Goal: Task Accomplishment & Management: Manage account settings

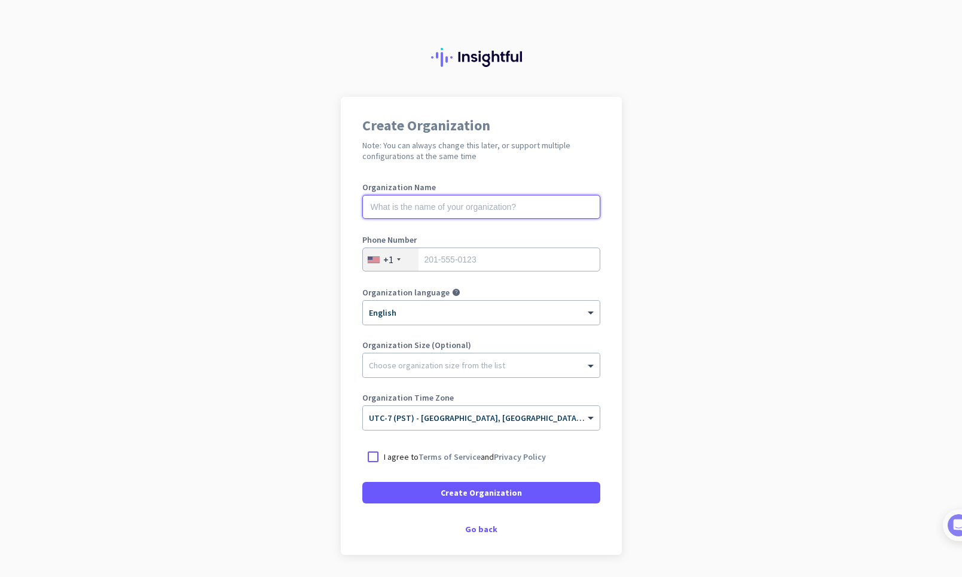
click at [447, 203] on input "text" at bounding box center [481, 207] width 238 height 24
type input "MERCOR"
click at [463, 262] on input "tel" at bounding box center [481, 260] width 238 height 24
type input "6"
type input "7605219239"
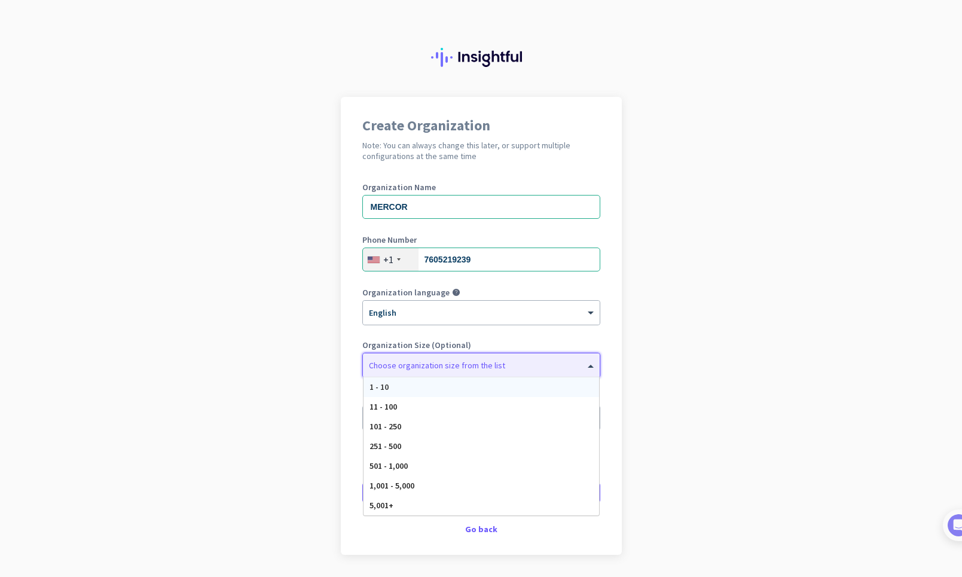
click at [437, 364] on div at bounding box center [481, 362] width 237 height 12
click at [315, 434] on app-onboarding-organization "Create Organization Note: You can always change this later, or support multiple…" at bounding box center [481, 356] width 962 height 518
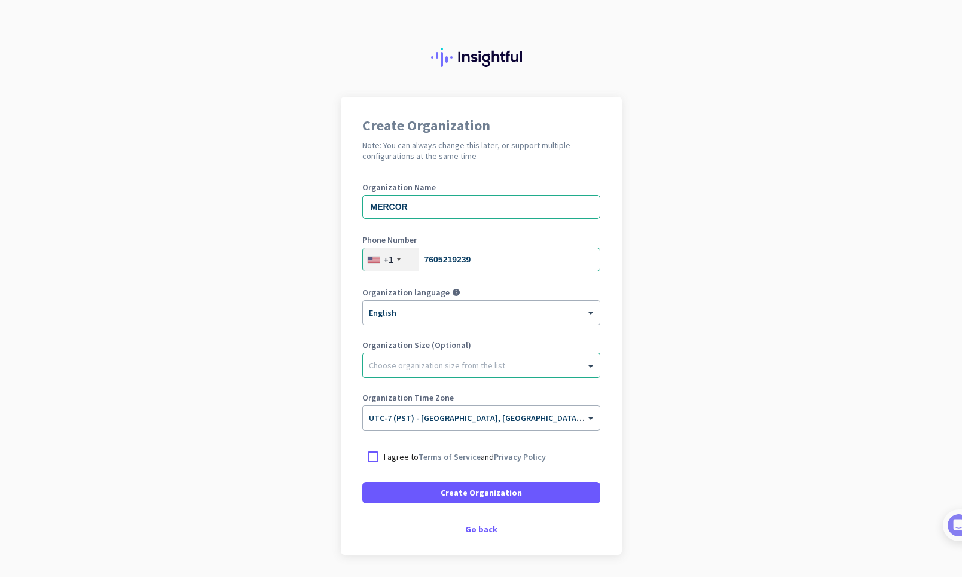
scroll to position [38, 0]
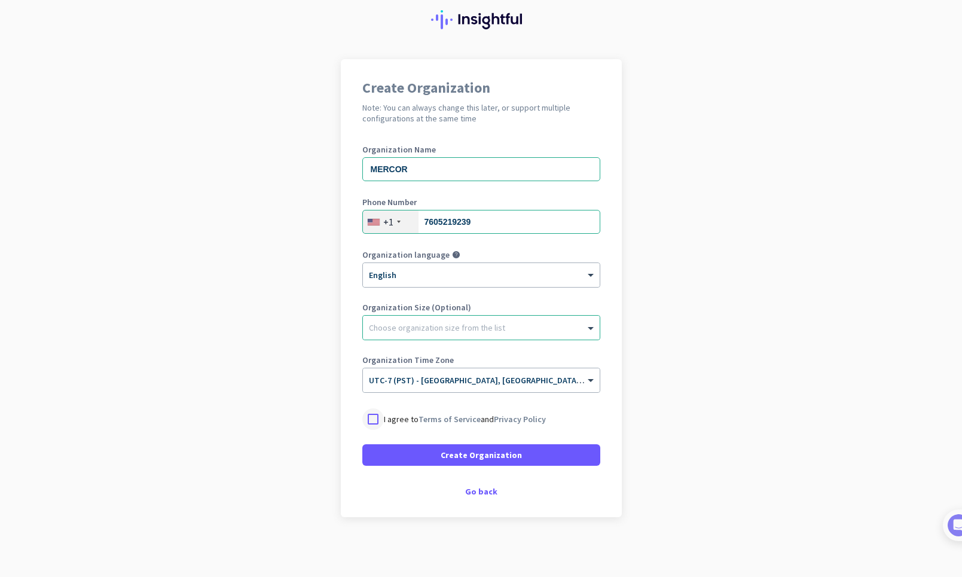
click at [374, 421] on div at bounding box center [373, 419] width 22 height 22
click at [379, 451] on span at bounding box center [481, 455] width 238 height 29
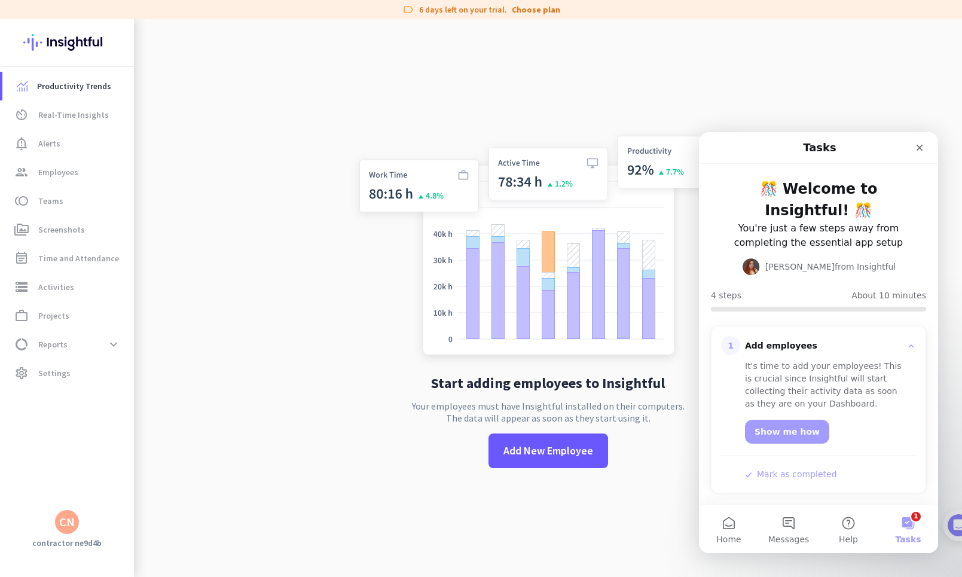
click at [65, 521] on div "CN" at bounding box center [67, 522] width 16 height 12
click at [53, 370] on div at bounding box center [481, 288] width 962 height 577
click at [53, 370] on span "Settings" at bounding box center [54, 373] width 32 height 14
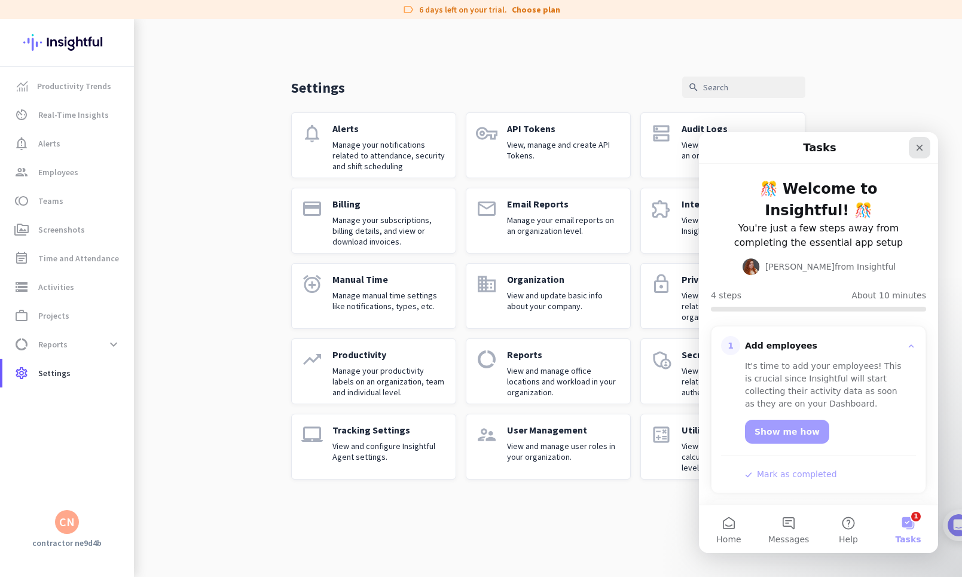
click at [923, 153] on div "Close" at bounding box center [920, 148] width 22 height 22
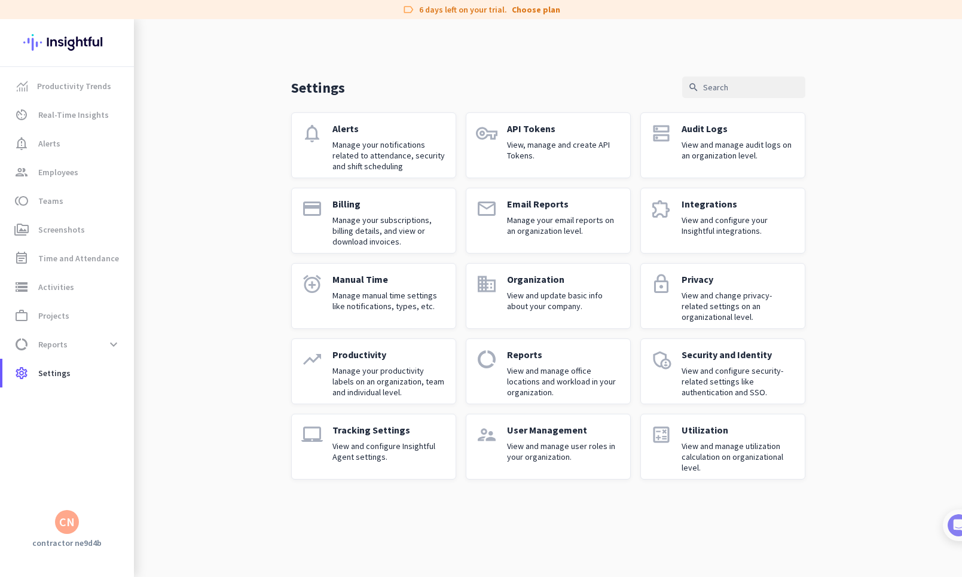
click at [76, 506] on div "Productivity Trends av_timer Real-Time Insights notification_important Alerts g…" at bounding box center [67, 288] width 134 height 443
click at [74, 516] on div "CN" at bounding box center [67, 522] width 16 height 12
click at [141, 441] on span "Personal Settings" at bounding box center [131, 435] width 92 height 22
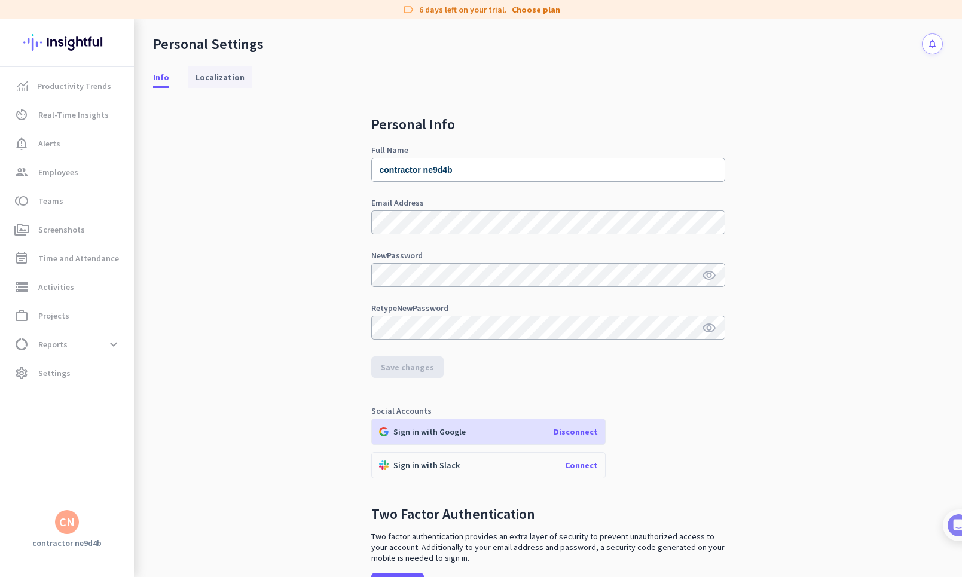
click at [230, 72] on span "Localization" at bounding box center [220, 77] width 49 height 12
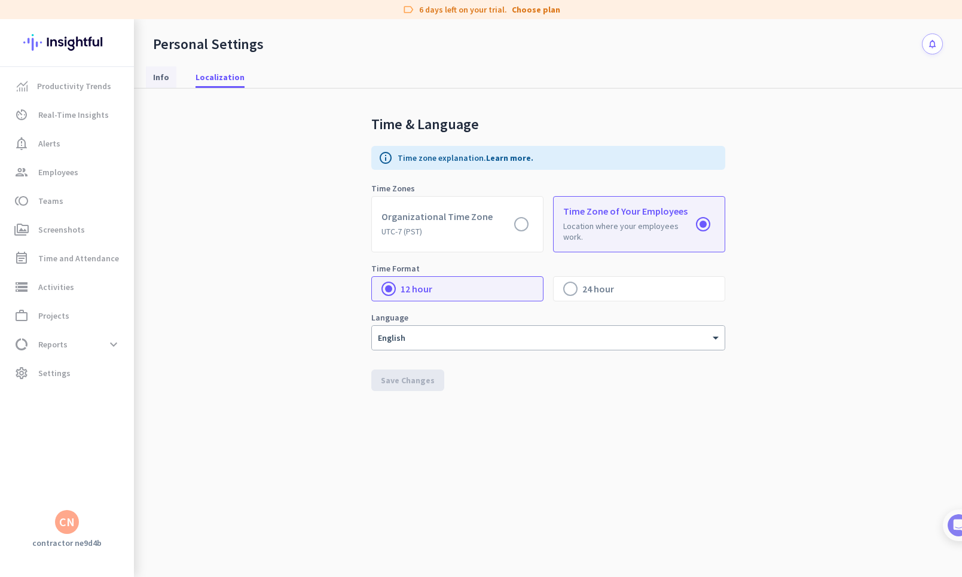
click at [157, 76] on span "Info" at bounding box center [161, 77] width 16 height 12
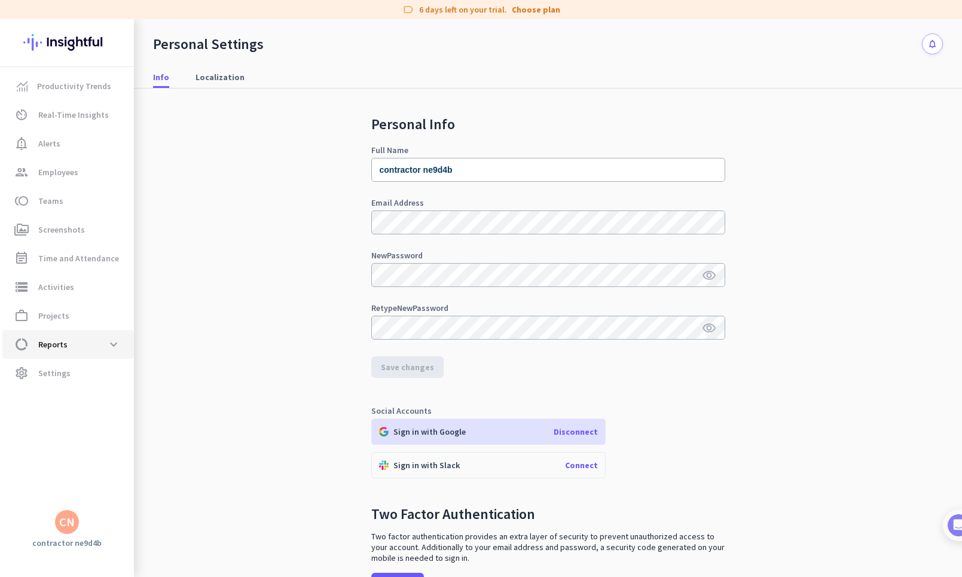
click at [77, 343] on span "data_usage Reports expand_more" at bounding box center [68, 345] width 112 height 22
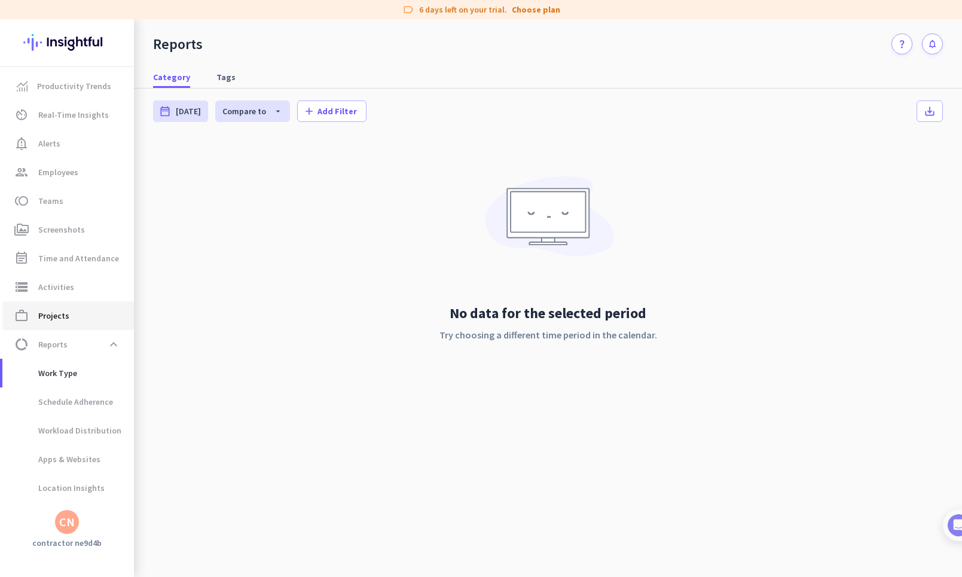
click at [73, 313] on span "work_outline Projects" at bounding box center [68, 316] width 112 height 14
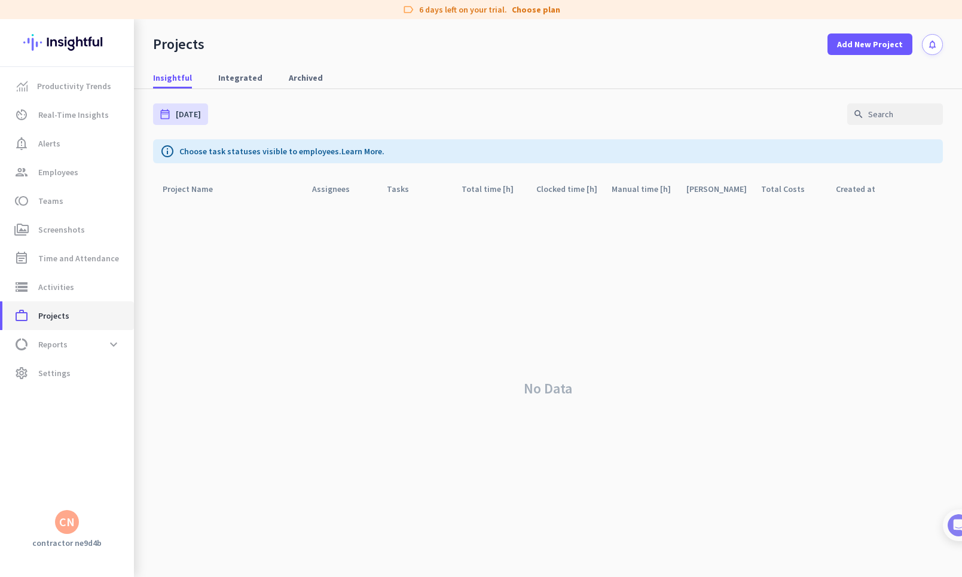
click at [73, 313] on span "work_outline Projects" at bounding box center [68, 316] width 112 height 14
click at [117, 87] on span "Productivity Trends" at bounding box center [68, 86] width 112 height 14
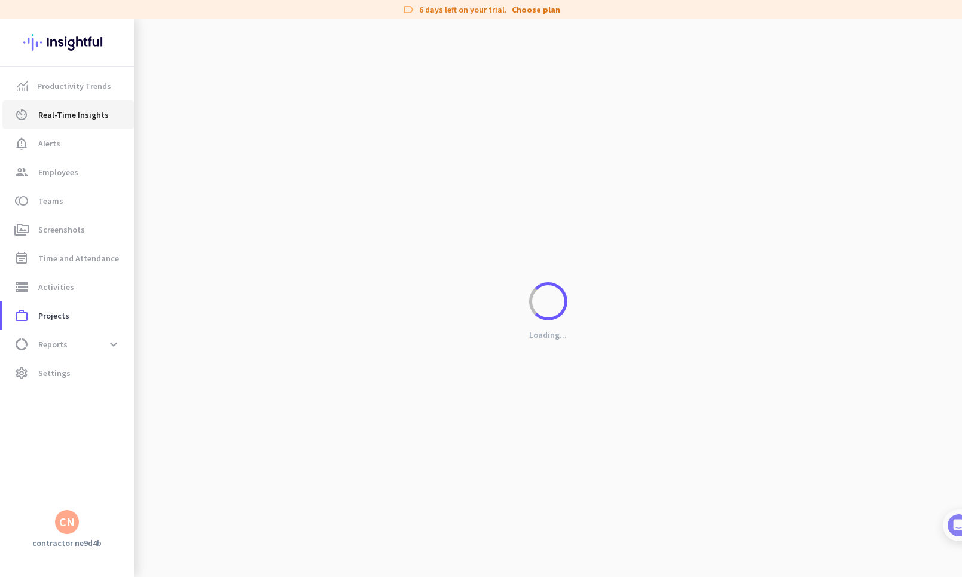
click at [99, 110] on span "Real-Time Insights" at bounding box center [73, 115] width 71 height 14
click at [96, 142] on span "notification_important Alerts" at bounding box center [68, 143] width 112 height 14
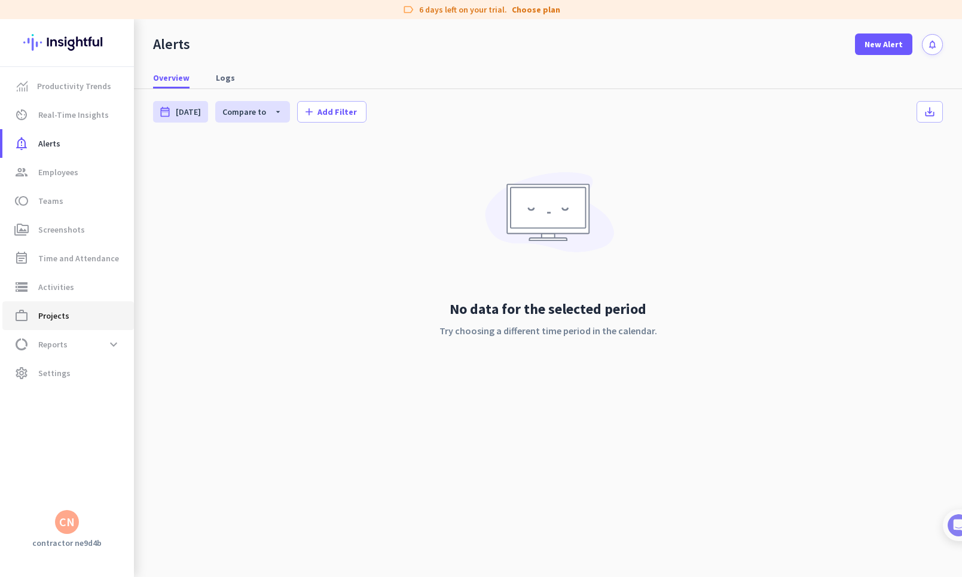
click at [86, 324] on link "work_outline Projects" at bounding box center [68, 315] width 132 height 29
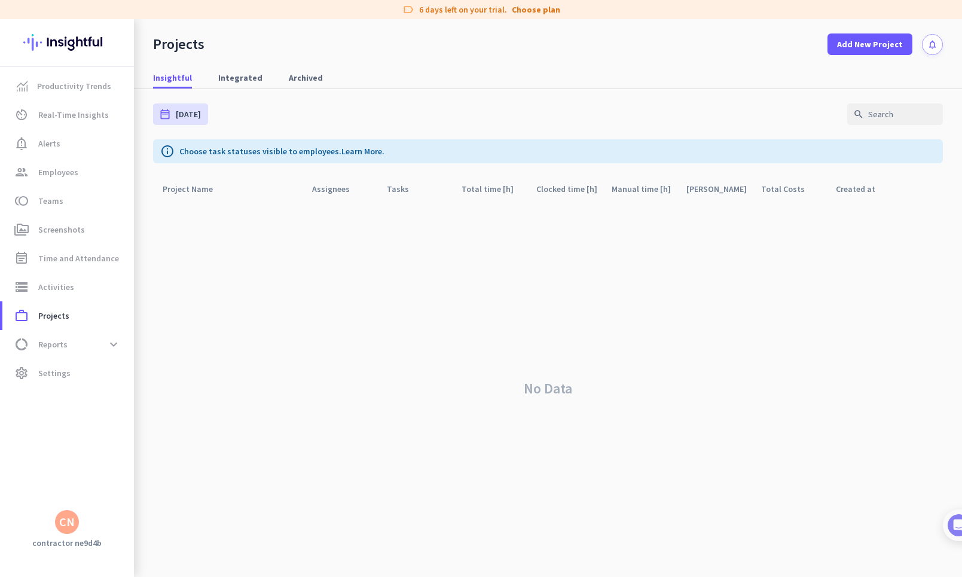
click at [62, 524] on div "CN" at bounding box center [67, 522] width 16 height 12
click at [123, 464] on span "Organizations" at bounding box center [131, 457] width 92 height 22
click at [219, 459] on div "MERCOR admin check" at bounding box center [255, 465] width 148 height 20
click at [70, 525] on div "CN" at bounding box center [67, 522] width 16 height 12
click at [131, 504] on span "Sign out" at bounding box center [130, 499] width 72 height 11
